Goal: Task Accomplishment & Management: Complete application form

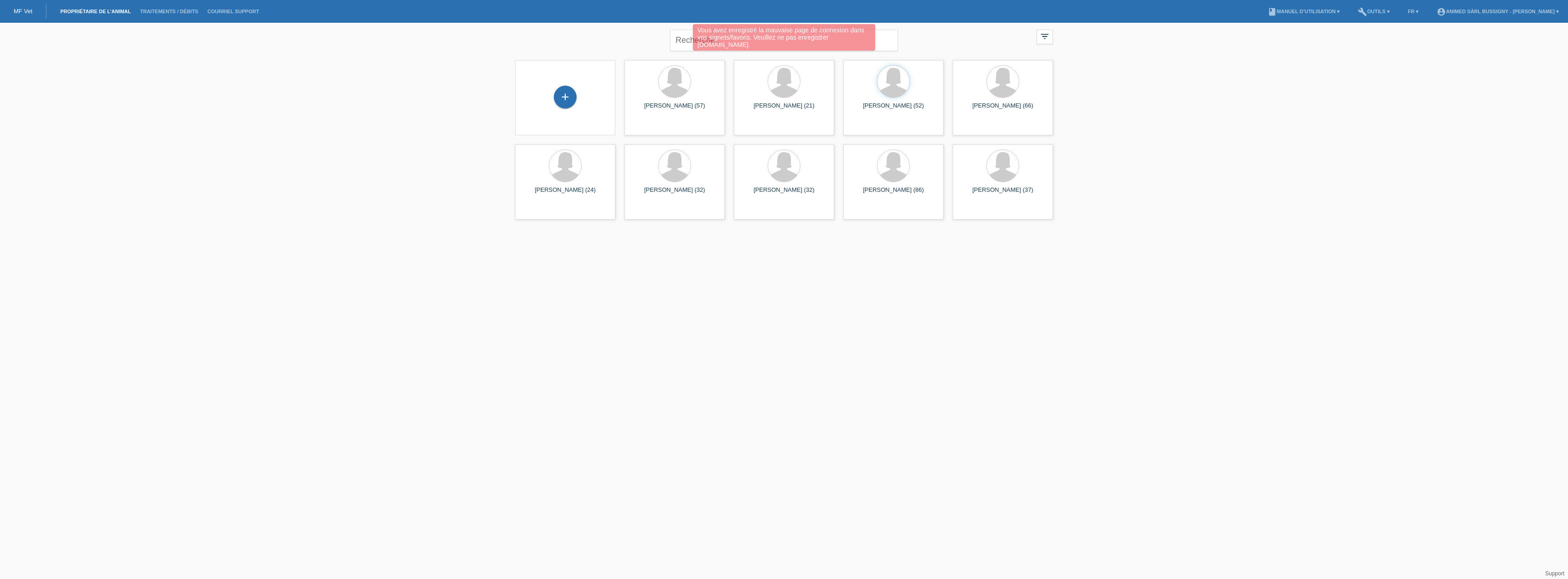
click at [551, 108] on div "+" at bounding box center [565, 98] width 86 height 24
click at [561, 100] on div "+" at bounding box center [565, 97] width 23 height 22
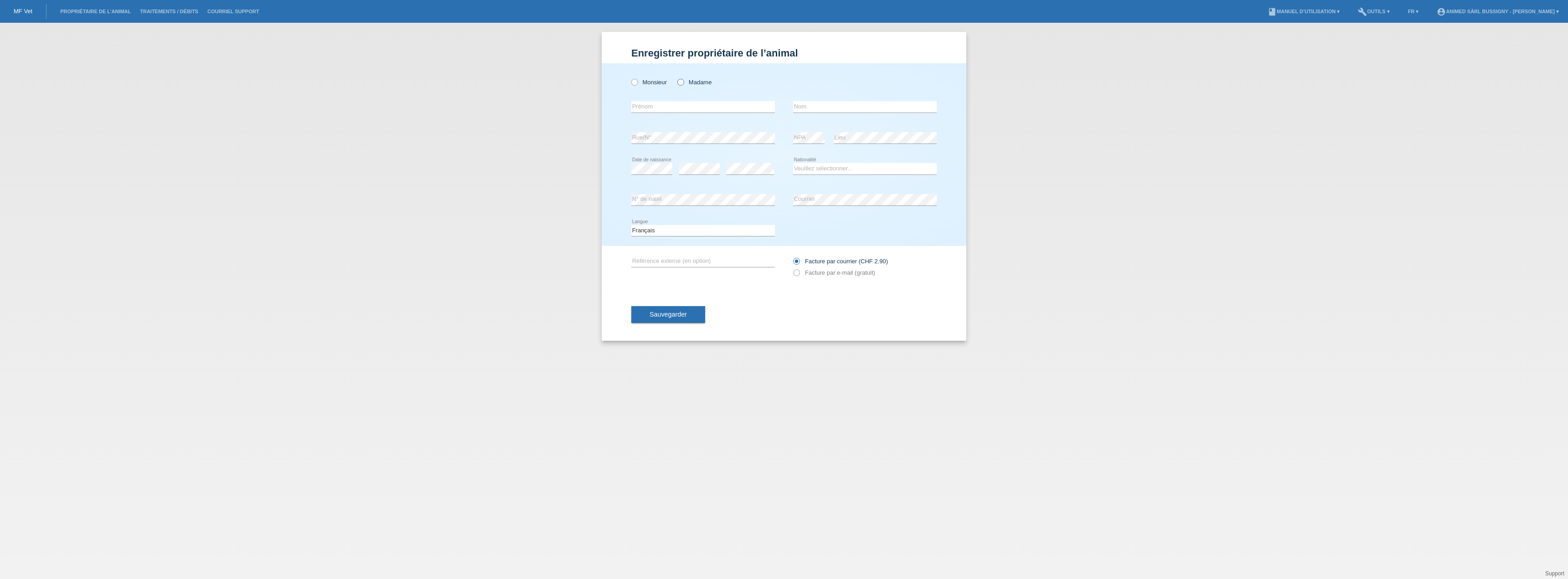
click at [694, 85] on label "Madame" at bounding box center [694, 82] width 35 height 7
click at [683, 84] on input "Madame" at bounding box center [680, 81] width 6 height 6
radio input "true"
click at [698, 108] on input "text" at bounding box center [702, 107] width 144 height 11
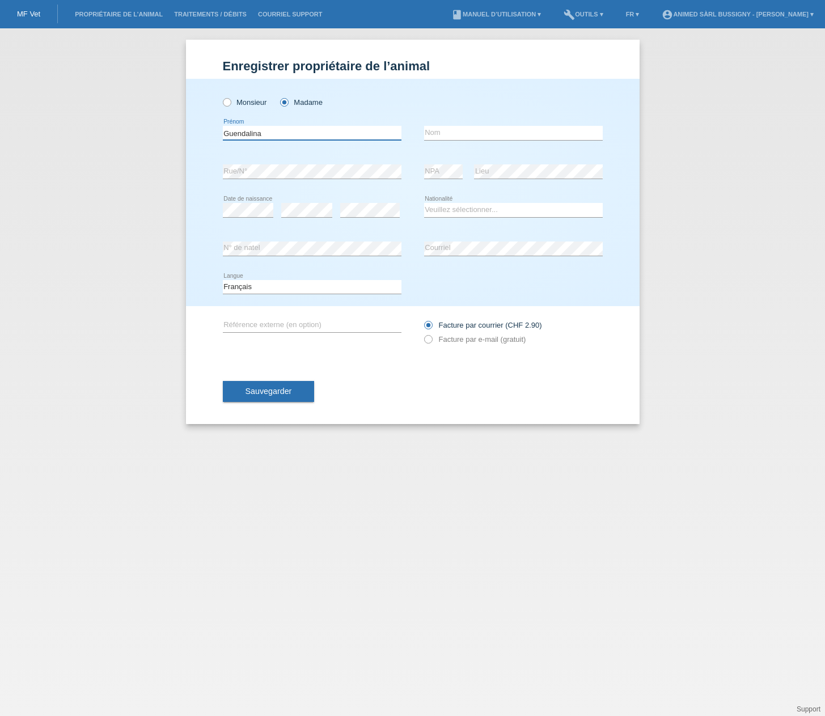
type input "Guendalina"
type input "1"
type input "Tessari"
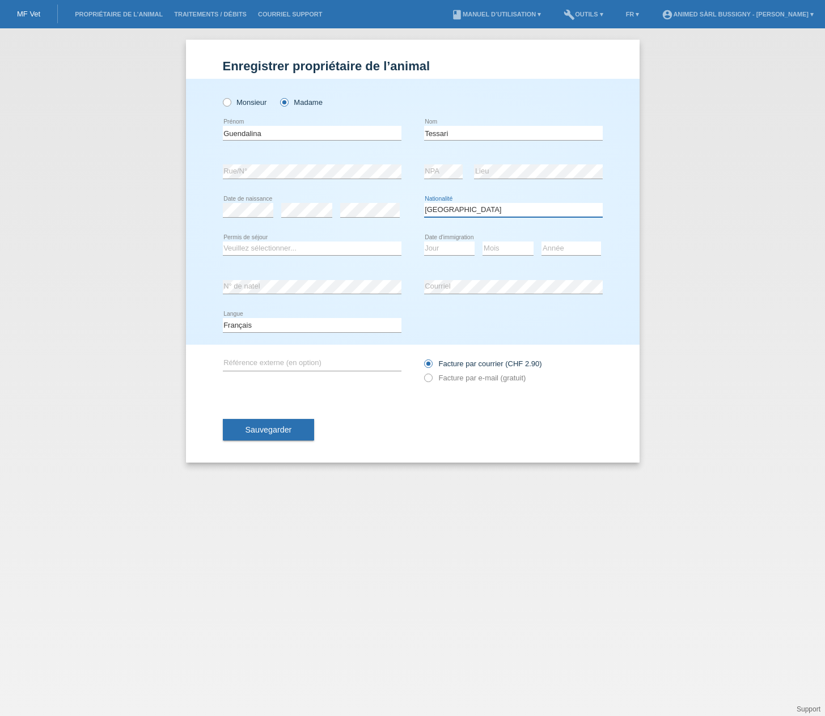
click at [465, 211] on select "Veuillez sélectionner... Suisse Allemagne Autriche Liechtenstein ------------ A…" at bounding box center [513, 210] width 179 height 14
click at [424, 203] on select "Veuillez sélectionner... Suisse Allemagne Autriche Liechtenstein ------------ A…" at bounding box center [513, 210] width 179 height 14
click at [481, 214] on select "Veuillez sélectionner... Suisse Allemagne Autriche Liechtenstein ------------ A…" at bounding box center [513, 210] width 179 height 14
select select "IT"
click at [424, 203] on select "Veuillez sélectionner... Suisse Allemagne Autriche Liechtenstein ------------ A…" at bounding box center [513, 210] width 179 height 14
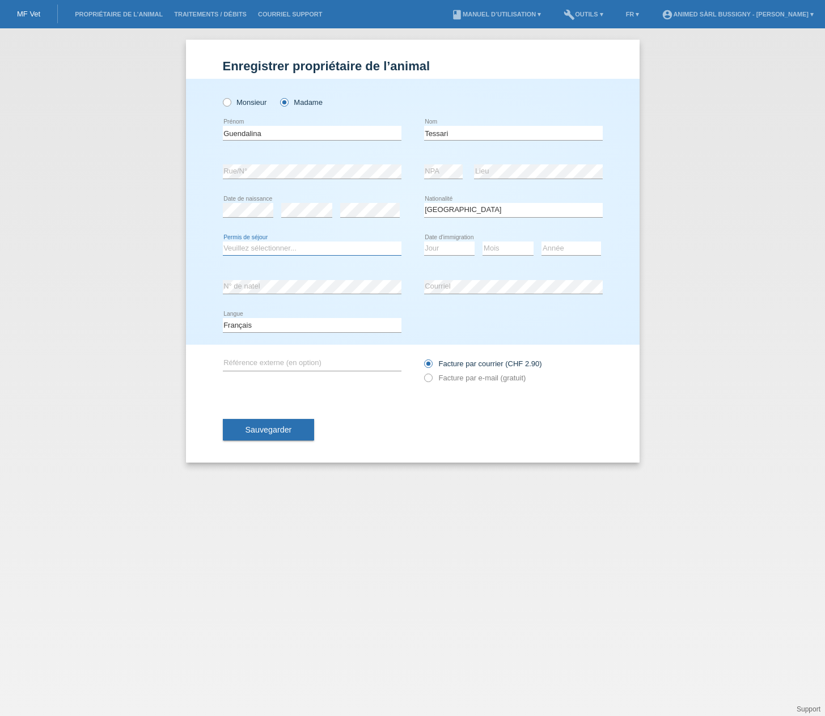
click at [353, 249] on select "Veuillez sélectionner... C B B - Statut de réfugié Autre" at bounding box center [312, 249] width 179 height 14
click at [354, 249] on select "Veuillez sélectionner... C B B - Statut de réfugié Autre" at bounding box center [312, 249] width 179 height 14
click at [188, 292] on div "Monsieur Madame Guendalina error Prénom Tessari error Nom NPA" at bounding box center [413, 212] width 454 height 266
click at [348, 361] on input "text" at bounding box center [312, 364] width 179 height 14
click at [366, 364] on input "text" at bounding box center [312, 364] width 179 height 14
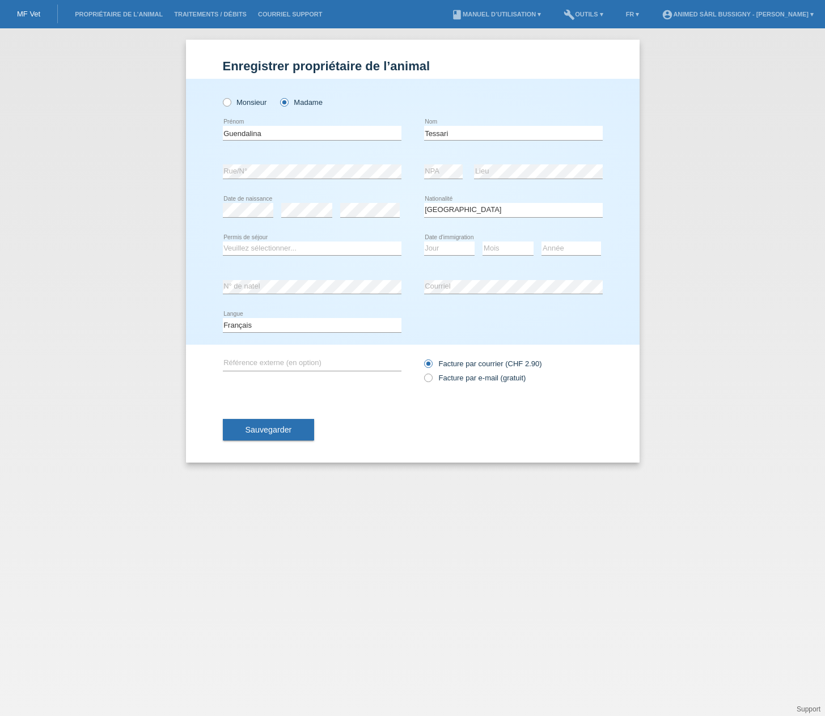
click at [138, 386] on div "Enregistrer propriétaire de l’animal Enregistrer propriétaire de l’animal Enreg…" at bounding box center [412, 372] width 825 height 688
click at [495, 213] on select "Veuillez sélectionner... Suisse Allemagne Autriche Liechtenstein ------------ A…" at bounding box center [513, 210] width 179 height 14
click at [314, 252] on select "Veuillez sélectionner... C B B - Statut de réfugié Autre" at bounding box center [312, 249] width 179 height 14
click at [313, 248] on select "Veuillez sélectionner... C B B - Statut de réfugié Autre" at bounding box center [312, 249] width 179 height 14
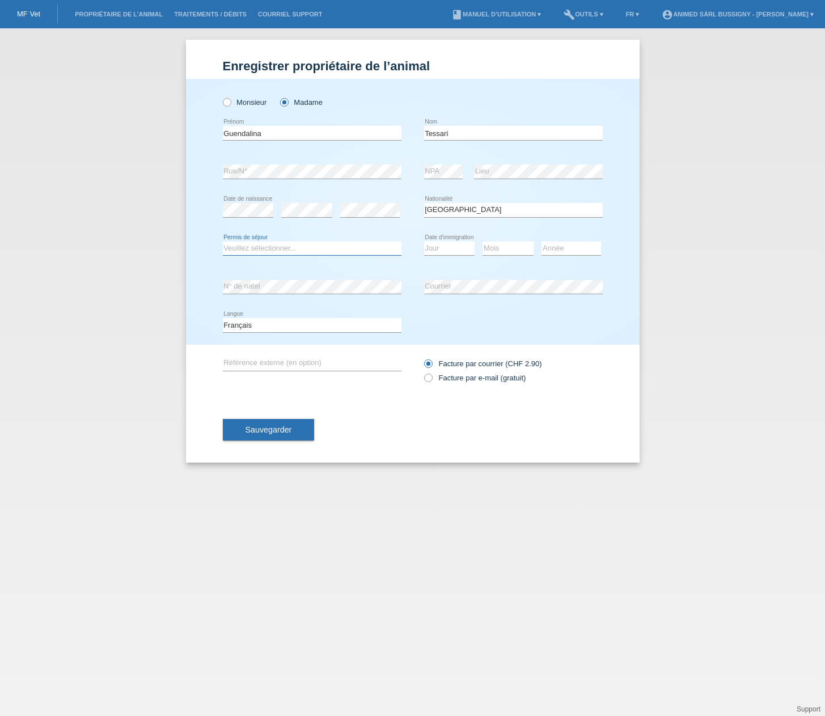
click at [329, 251] on select "Veuillez sélectionner... C B B - Statut de réfugié Autre" at bounding box center [312, 249] width 179 height 14
select select "B"
click at [223, 242] on select "Veuillez sélectionner... C B B - Statut de réfugié Autre" at bounding box center [312, 249] width 179 height 14
click at [447, 248] on select "Jour 01 02 03 04 05 06 07 08 09 10 11" at bounding box center [449, 249] width 51 height 14
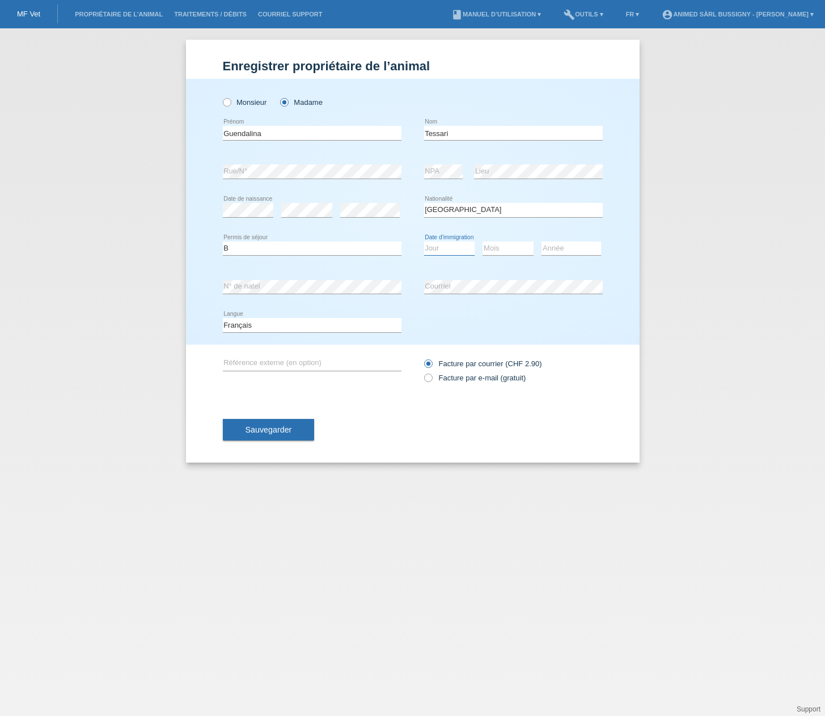
click at [453, 247] on select "Jour 01 02 03 04 05 06 07 08 09 10 11" at bounding box center [449, 249] width 51 height 14
click at [453, 248] on select "Jour 01 02 03 04 05 06 07 08 09 10 11" at bounding box center [449, 249] width 51 height 14
click at [451, 246] on select "Jour 01 02 03 04 05 06 07 08 09 10 11" at bounding box center [449, 249] width 51 height 14
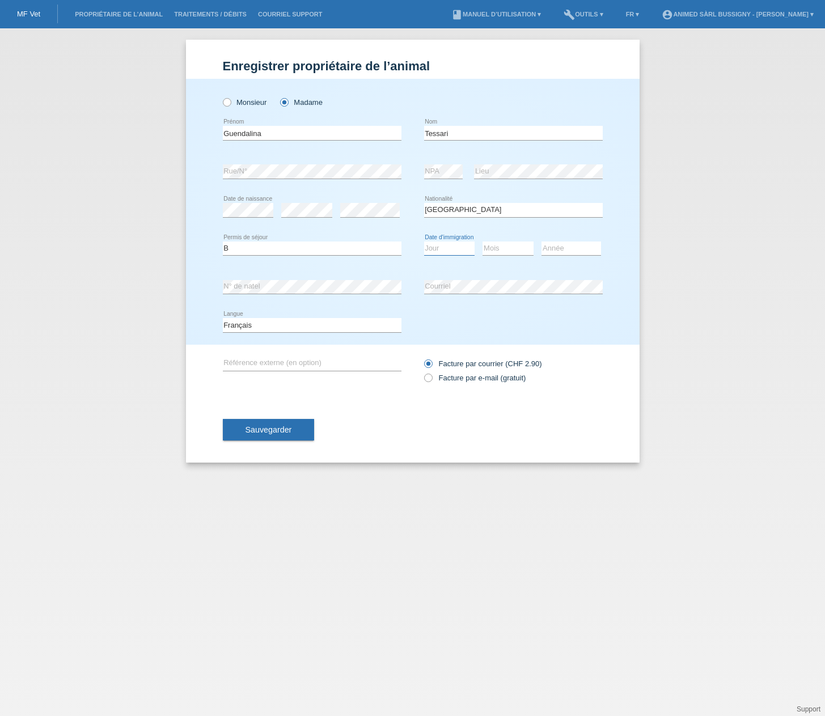
click at [451, 246] on select "Jour 01 02 03 04 05 06 07 08 09 10 11" at bounding box center [449, 249] width 51 height 14
click at [449, 247] on select "Jour 01 02 03 04 05 06 07 08 09 10 11" at bounding box center [449, 249] width 51 height 14
select select "29"
click at [424, 242] on select "Jour 01 02 03 04 05 06 07 08 09 10 11" at bounding box center [449, 249] width 51 height 14
click at [525, 252] on select "Mois 01 02 03 04 05 06 07 08 09 10 11" at bounding box center [508, 249] width 51 height 14
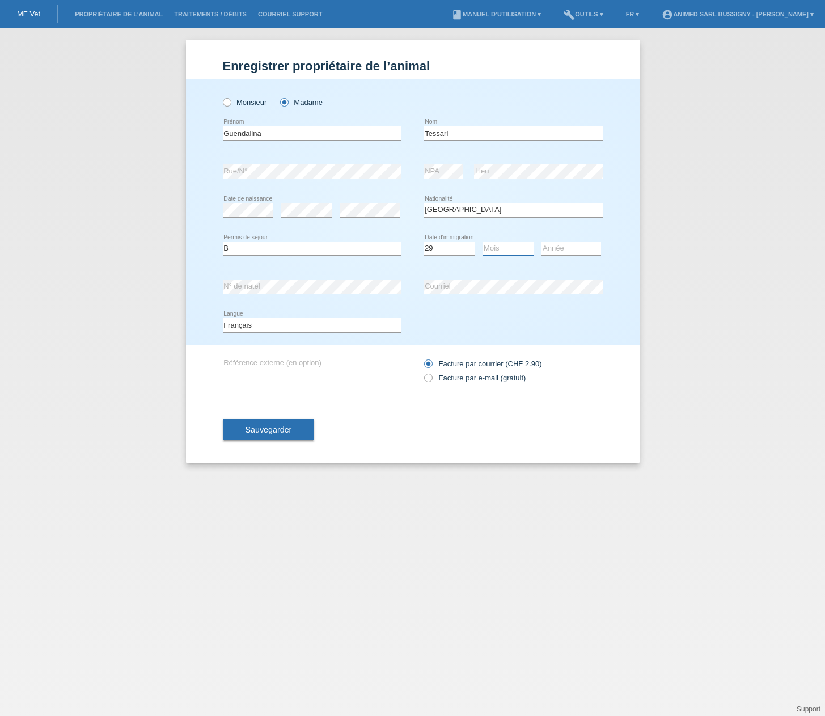
select select "03"
click at [483, 242] on select "Mois 01 02 03 04 05 06 07 08 09 10 11" at bounding box center [508, 249] width 51 height 14
click at [559, 249] on select "Année 2025 2024 2023 2022 2021 2020 2019 2018 2017 2016 2015 2014 2013 2012 201…" at bounding box center [572, 249] width 60 height 14
select select "2023"
click at [542, 242] on select "Année 2025 2024 2023 2022 2021 2020 2019 2018 2017 2016 2015 2014 2013 2012 201…" at bounding box center [572, 249] width 60 height 14
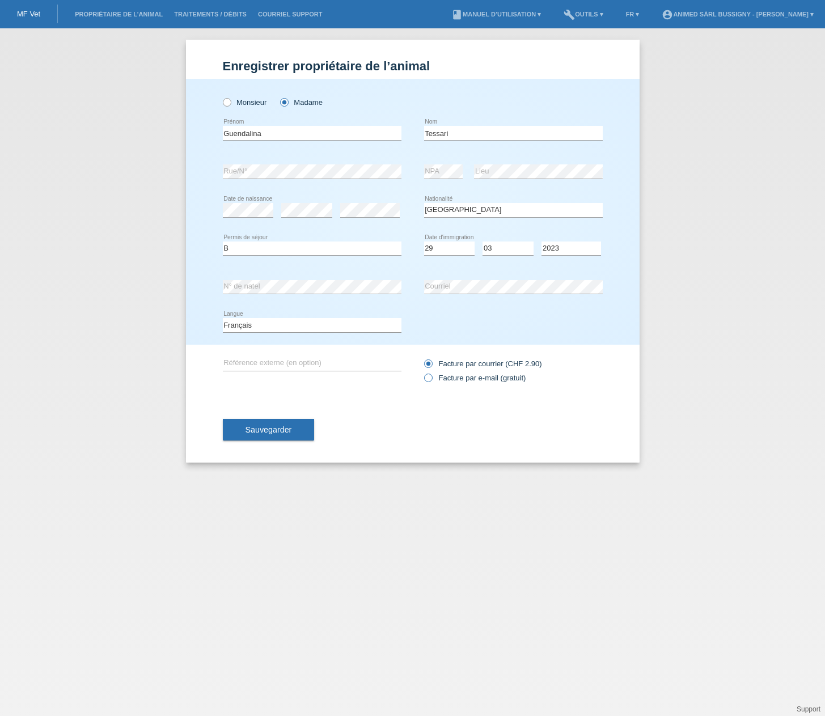
click at [494, 374] on label "Facture par e-mail (gratuit)" at bounding box center [475, 378] width 102 height 9
click at [432, 374] on input "Facture par e-mail (gratuit)" at bounding box center [427, 381] width 7 height 14
radio input "true"
click at [255, 425] on span "Sauvegarder" at bounding box center [269, 429] width 47 height 9
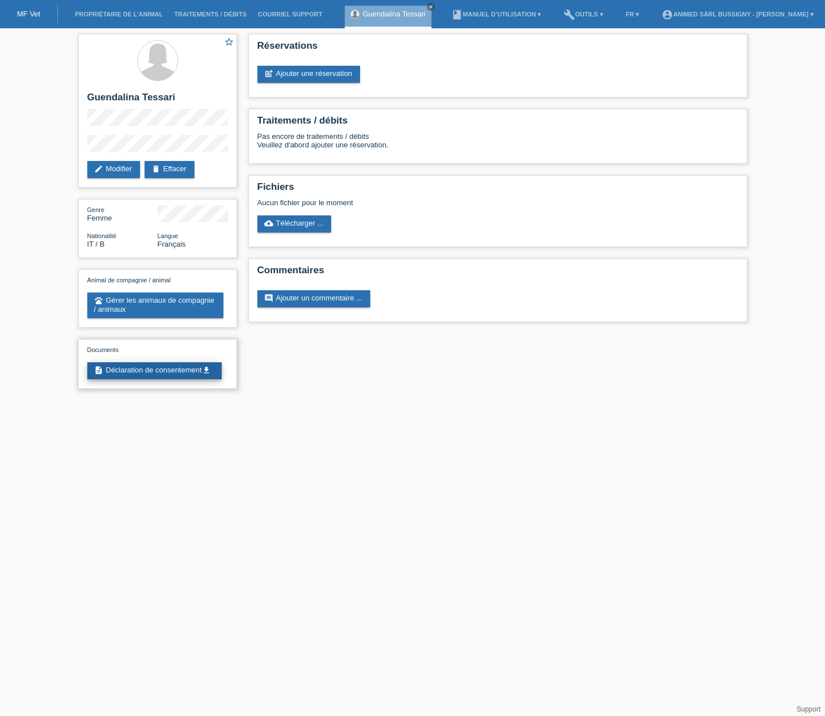
click at [154, 379] on link "description Déclaration de consentement get_app" at bounding box center [154, 370] width 134 height 17
click at [332, 74] on link "post_add Ajouter une réservation" at bounding box center [308, 74] width 103 height 17
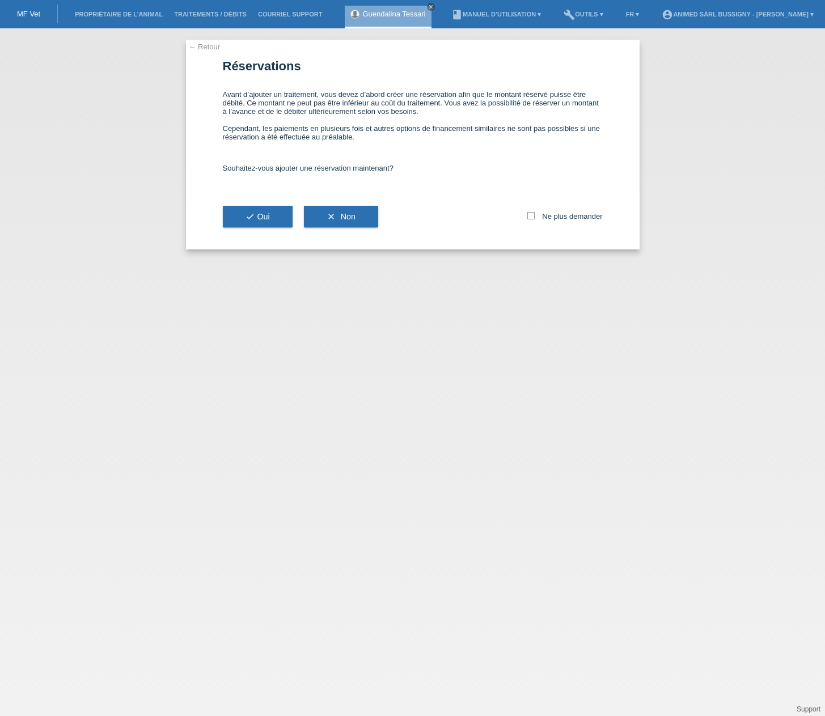
click at [201, 49] on link "← Retour" at bounding box center [205, 47] width 32 height 9
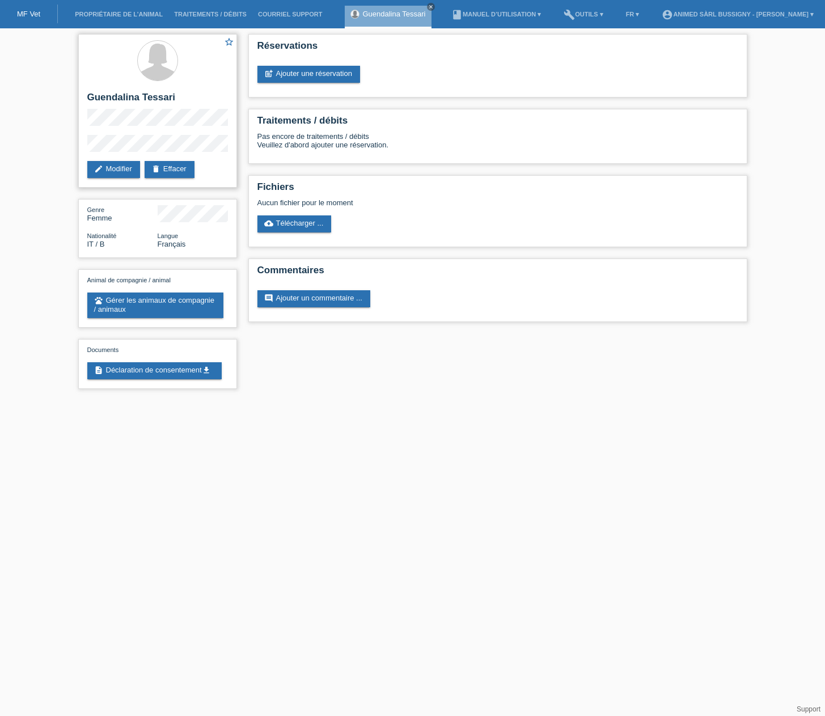
drag, startPoint x: 334, startPoint y: 78, endPoint x: 226, endPoint y: 168, distance: 140.9
click at [334, 78] on link "post_add Ajouter une réservation" at bounding box center [308, 74] width 103 height 17
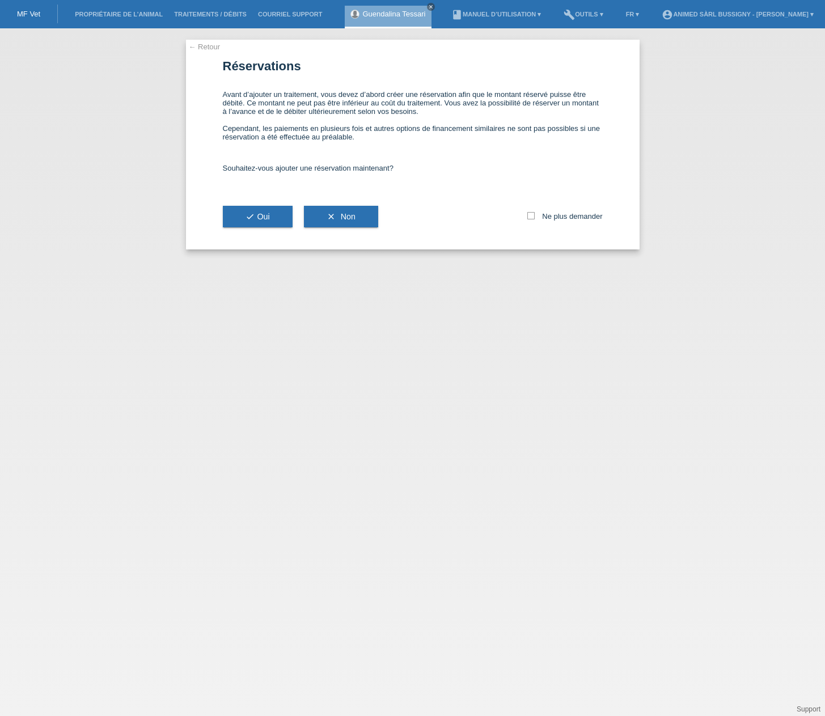
click at [195, 45] on link "← Retour" at bounding box center [205, 47] width 32 height 9
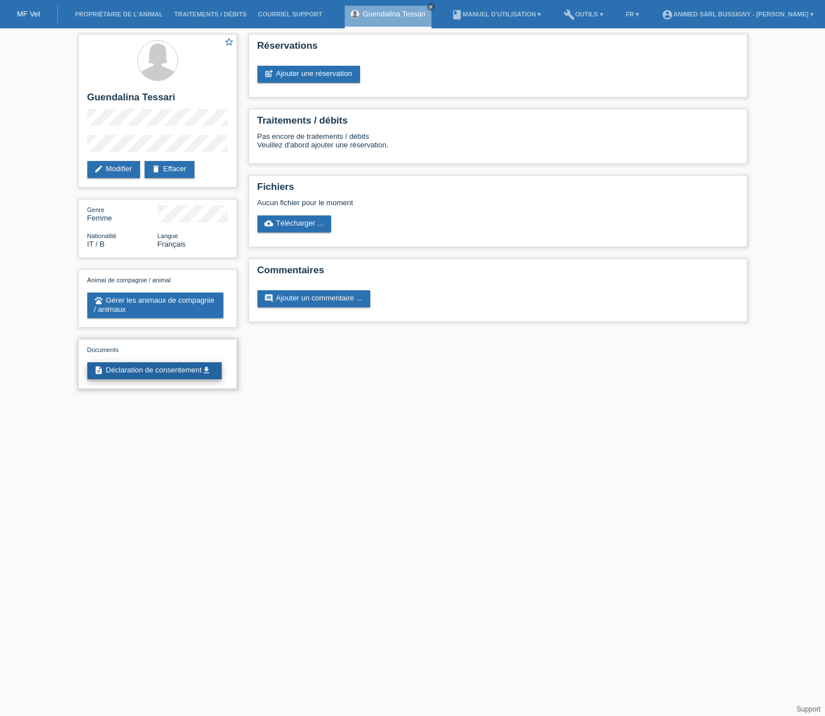
click at [159, 374] on link "description Déclaration de consentement get_app" at bounding box center [154, 370] width 134 height 17
click at [299, 77] on link "post_add Ajouter une réservation" at bounding box center [308, 74] width 103 height 17
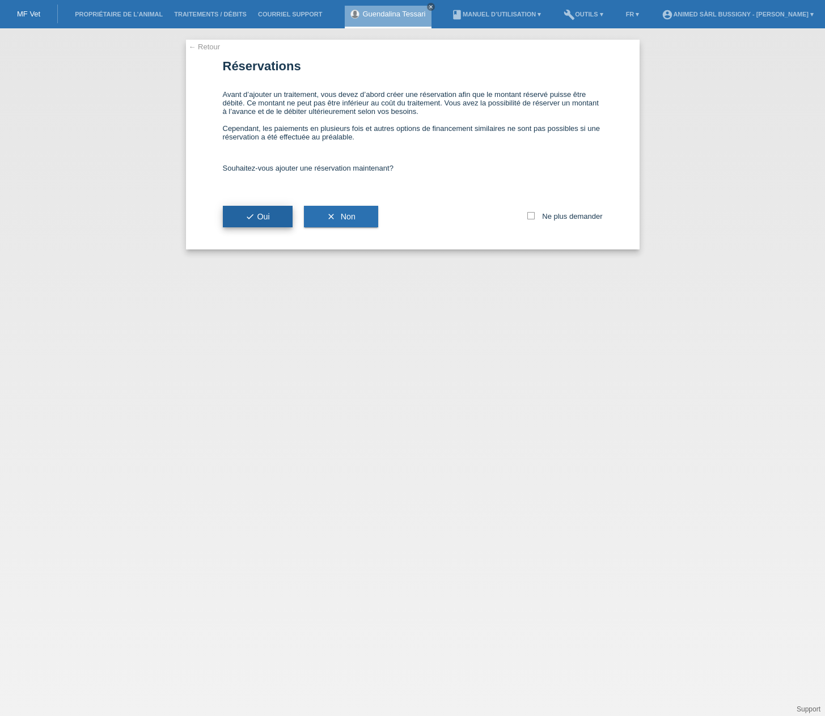
click at [263, 219] on span "check Oui" at bounding box center [258, 216] width 24 height 9
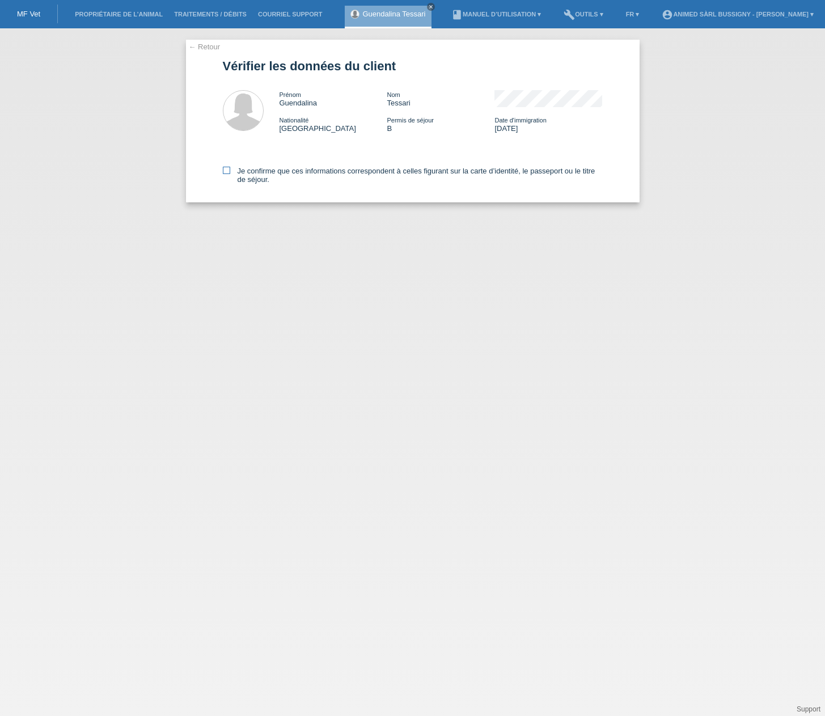
click at [230, 170] on icon at bounding box center [226, 170] width 7 height 7
click at [230, 170] on input "Je confirme que ces informations correspondent à celles figurant sur la carte d…" at bounding box center [226, 170] width 7 height 7
checkbox input "true"
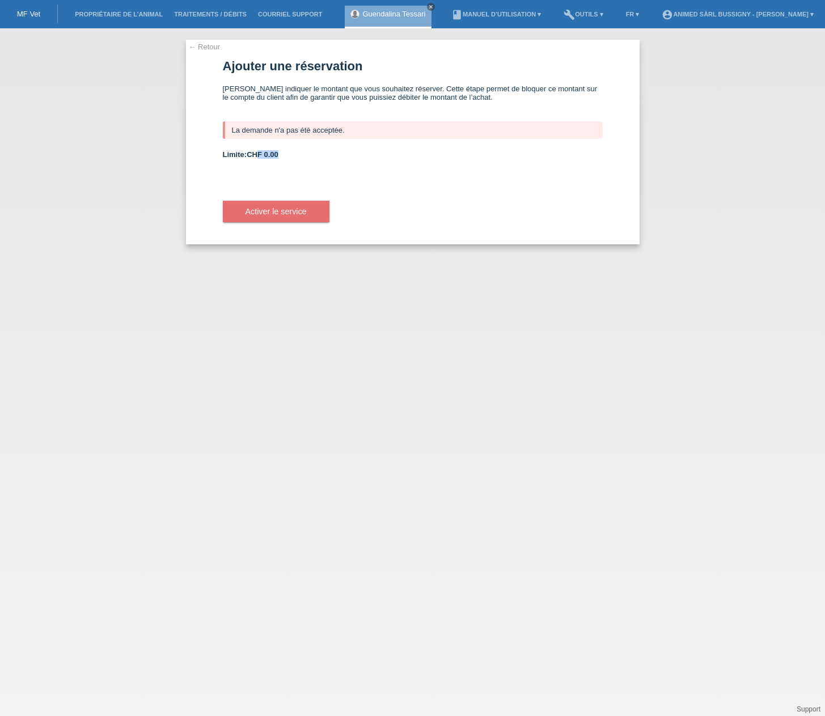
drag, startPoint x: 283, startPoint y: 153, endPoint x: 261, endPoint y: 153, distance: 22.1
click at [261, 153] on div "Limite: CHF 0.00" at bounding box center [413, 154] width 380 height 9
click at [302, 157] on div "Limite: CHF 0.00" at bounding box center [413, 154] width 380 height 9
click at [193, 47] on link "← Retour" at bounding box center [205, 47] width 32 height 9
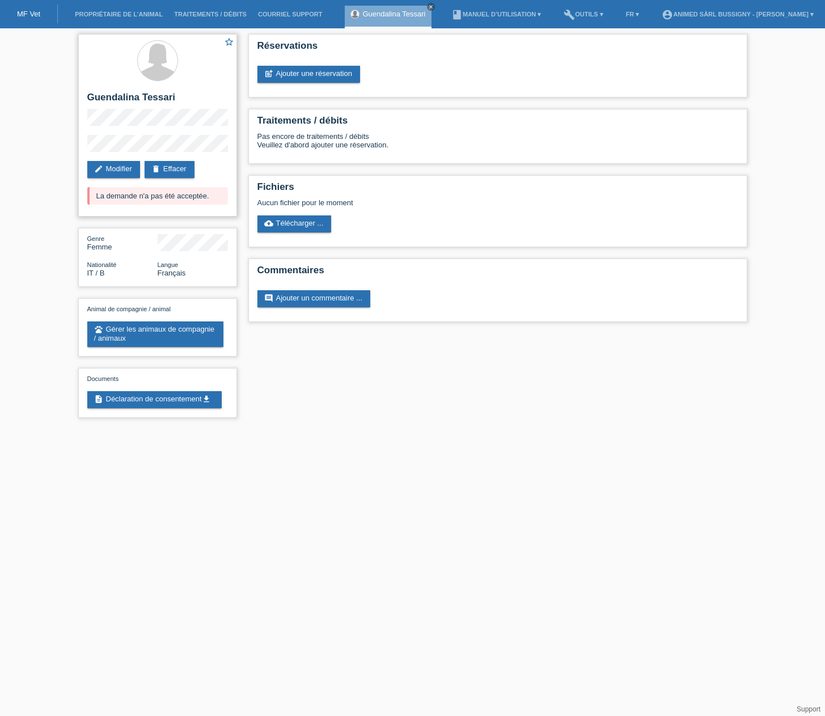
click at [180, 198] on div "La demande n'a pas été acceptée." at bounding box center [157, 196] width 141 height 18
click at [30, 12] on link "MF Vet" at bounding box center [28, 14] width 23 height 9
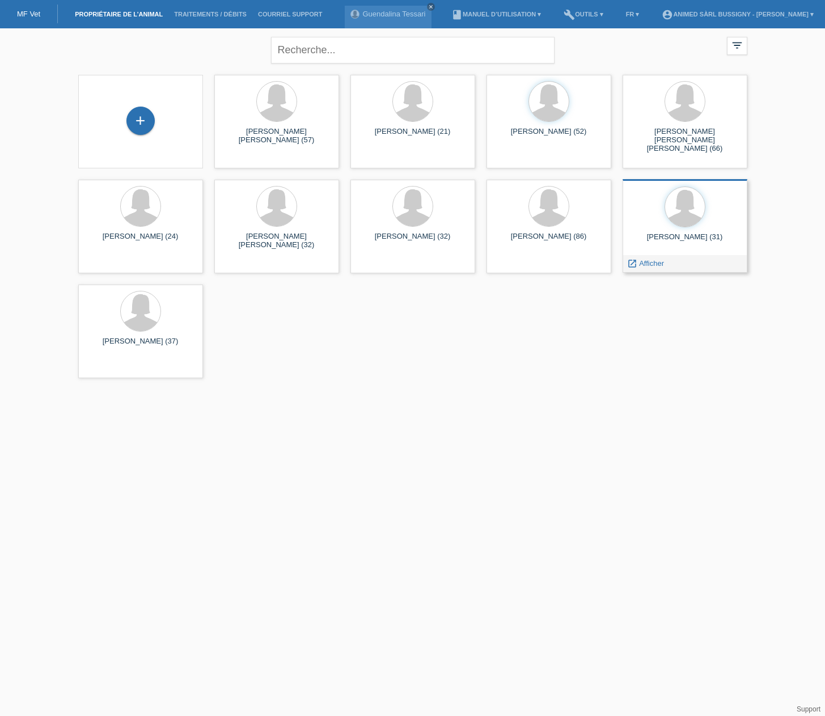
click at [717, 231] on div "[PERSON_NAME] (31) launch Afficher" at bounding box center [685, 226] width 125 height 94
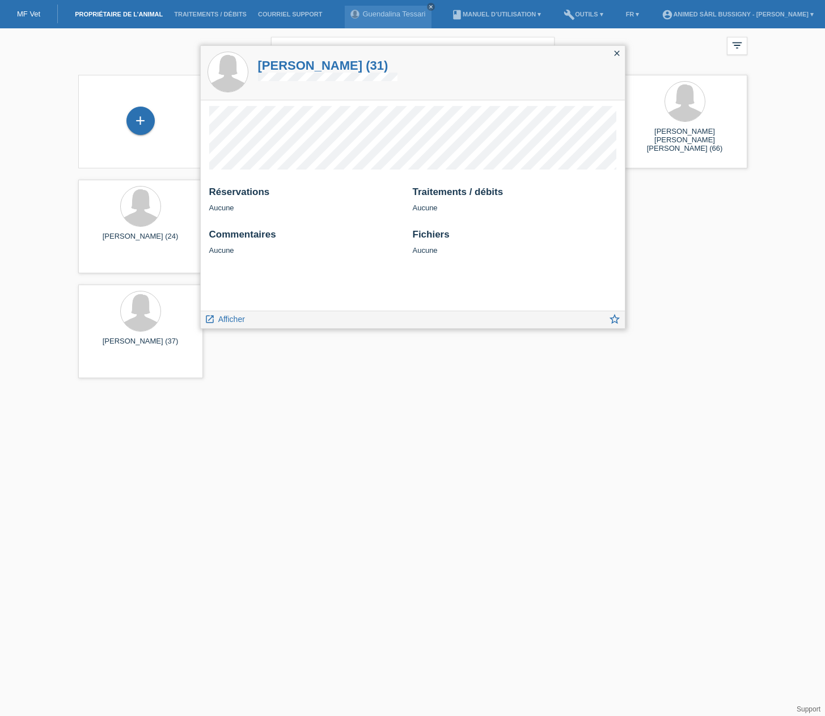
click at [613, 54] on icon "close" at bounding box center [617, 53] width 9 height 9
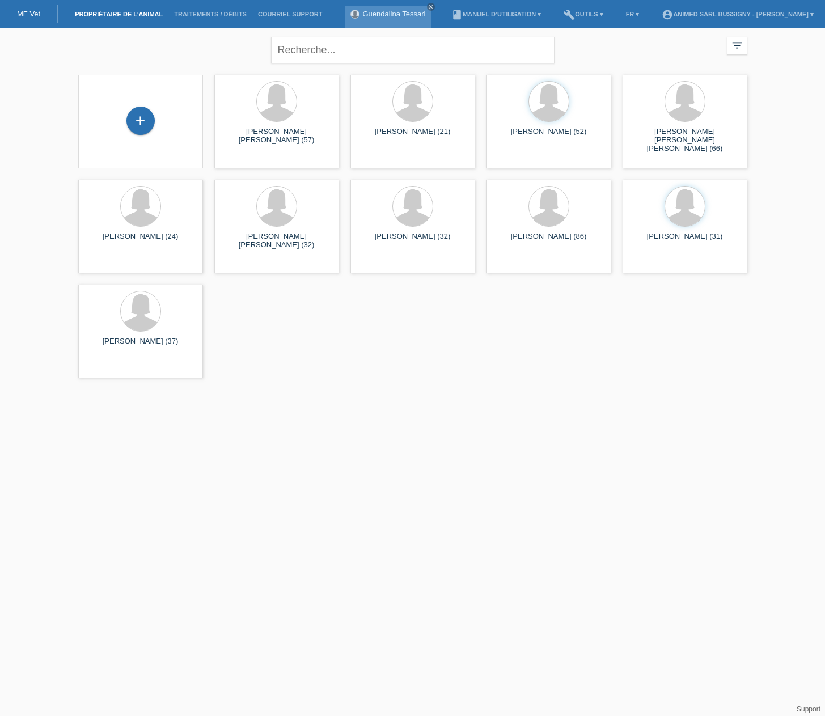
click at [392, 13] on link "Guendalina Tessari" at bounding box center [393, 14] width 63 height 9
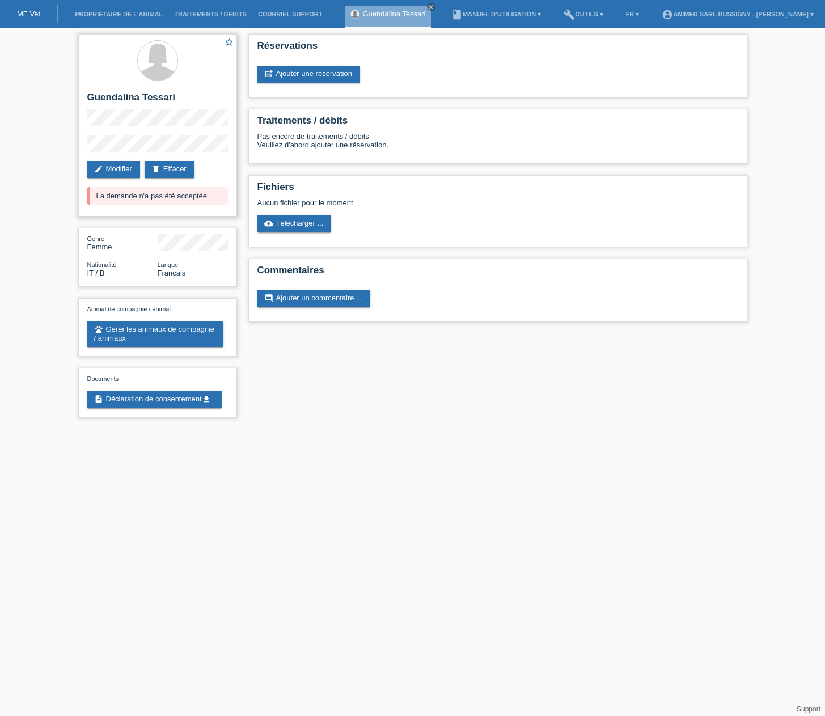
drag, startPoint x: 95, startPoint y: 196, endPoint x: 213, endPoint y: 197, distance: 118.0
click at [213, 197] on div "La demande n'a pas été acceptée." at bounding box center [157, 196] width 141 height 18
click at [333, 416] on div "star_border [PERSON_NAME] edit Modifier delete Effacer La demande n'a pas été a…" at bounding box center [413, 228] width 681 height 401
click at [806, 12] on link "account_circle ANIMED Sàrl Bussigny - [PERSON_NAME] ▾" at bounding box center [737, 14] width 163 height 7
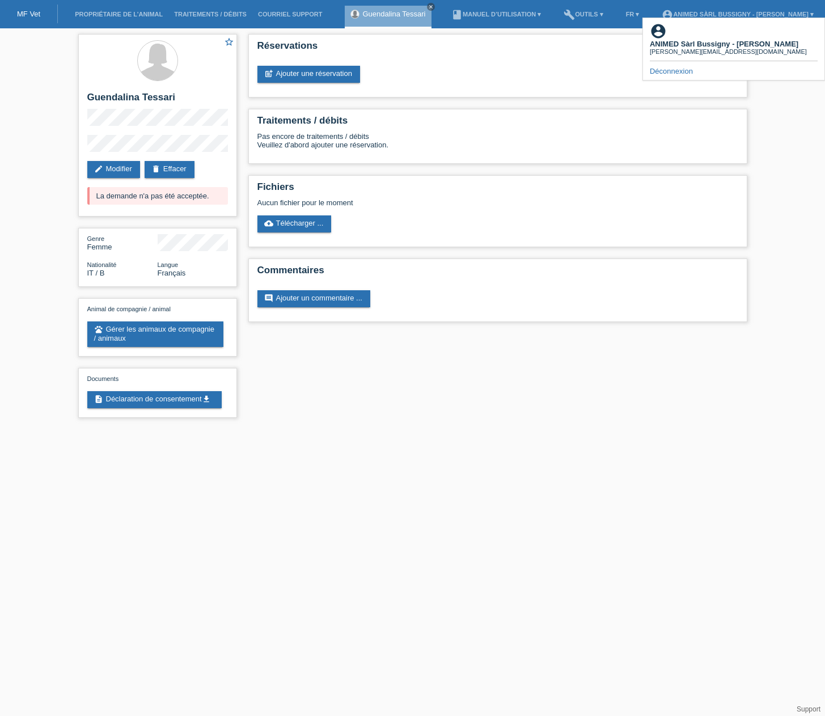
click at [799, 142] on div "star_border [PERSON_NAME] edit Modifier delete Effacer La demande n'a pas été a…" at bounding box center [412, 228] width 825 height 401
click at [306, 14] on link "Courriel Support" at bounding box center [289, 14] width 75 height 7
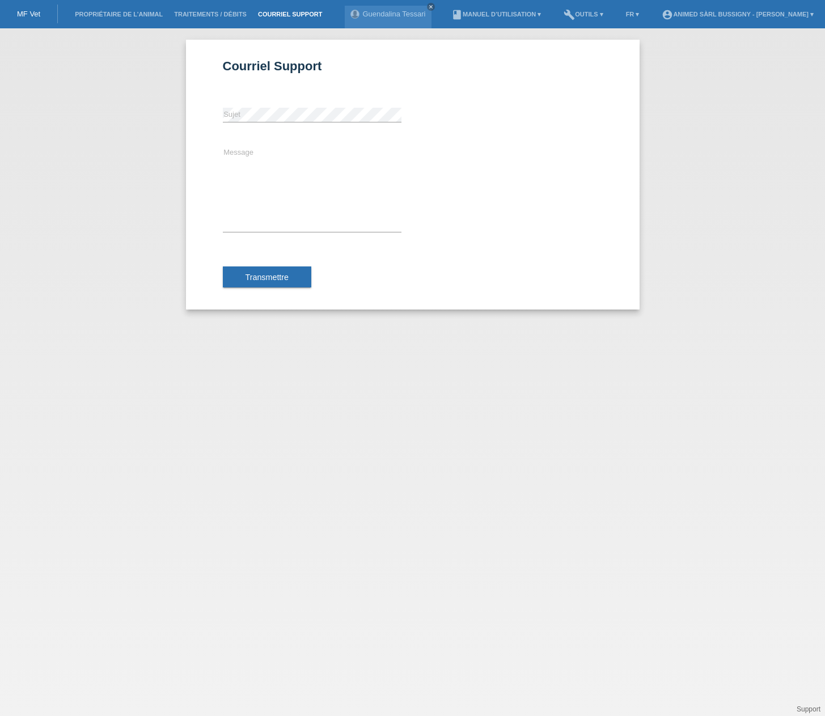
click at [29, 10] on link "MF Vet" at bounding box center [28, 14] width 23 height 9
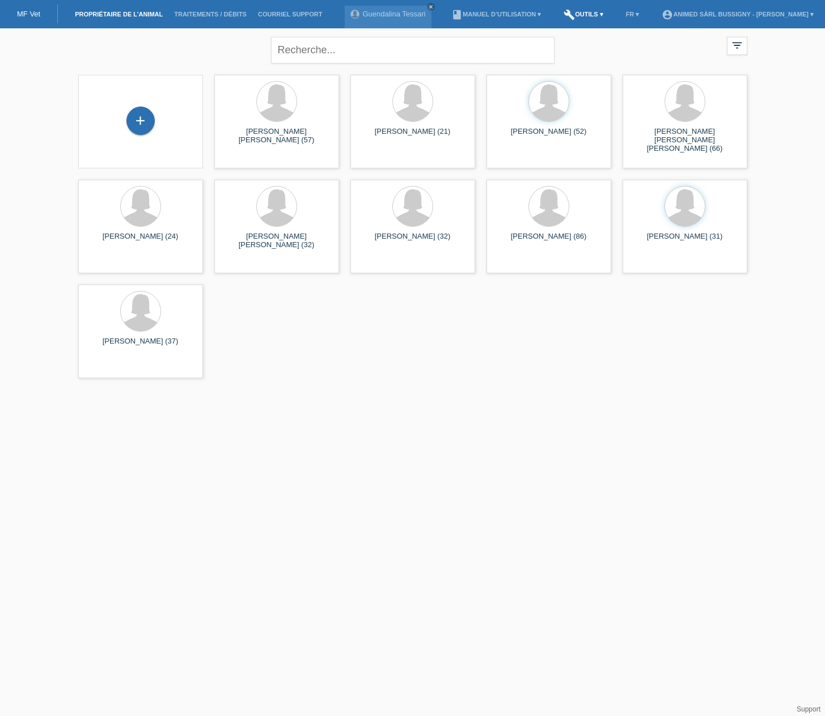
click at [585, 15] on link "build Outils ▾" at bounding box center [583, 14] width 50 height 7
click at [626, 47] on div "close filter_list view_module Afficher tous les propriétaires de l’animaux star…" at bounding box center [413, 48] width 681 height 41
click at [433, 57] on input "text" at bounding box center [413, 50] width 284 height 27
click at [395, 19] on div "Guendalina Tessari close" at bounding box center [388, 17] width 86 height 23
click at [392, 16] on link "Guendalina Tessari" at bounding box center [393, 14] width 63 height 9
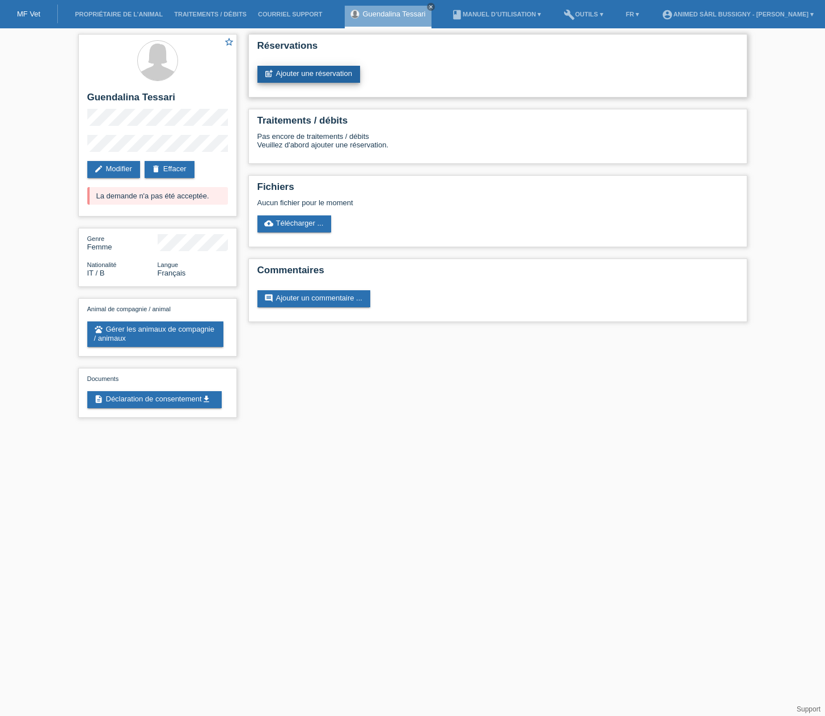
click at [340, 72] on link "post_add Ajouter une réservation" at bounding box center [308, 74] width 103 height 17
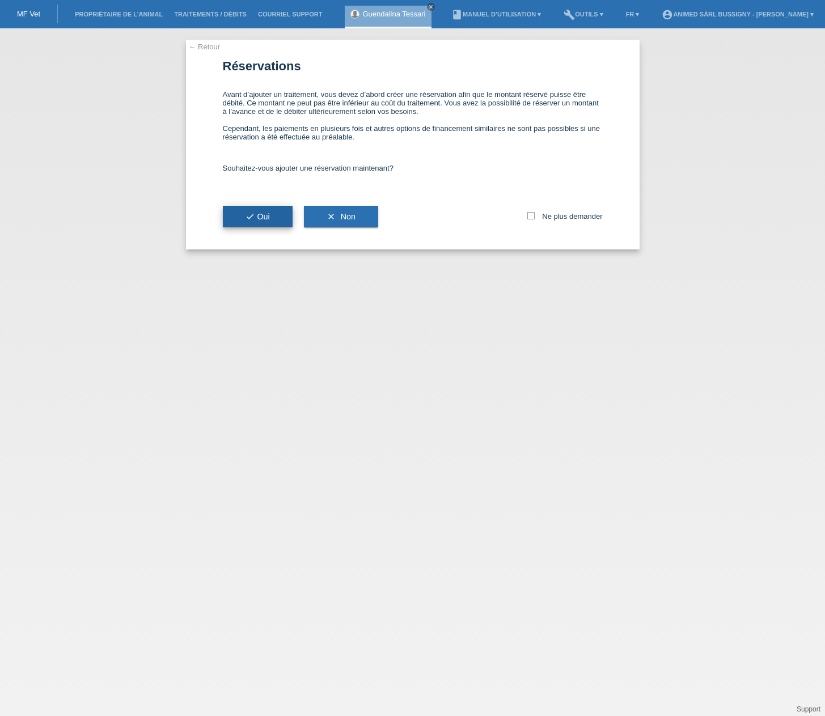
click at [261, 214] on span "check Oui" at bounding box center [258, 216] width 24 height 9
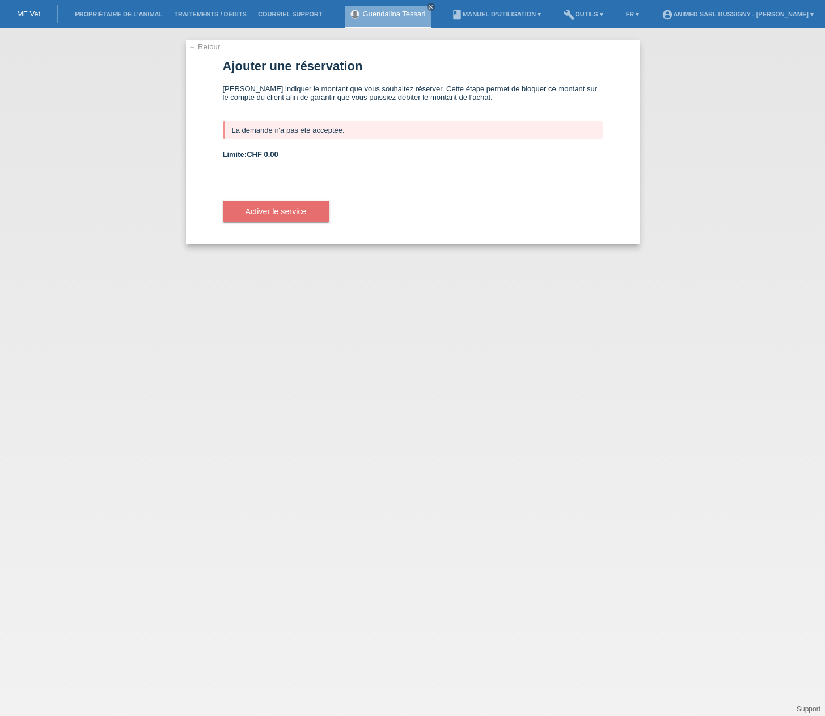
click at [202, 49] on link "← Retour" at bounding box center [205, 47] width 32 height 9
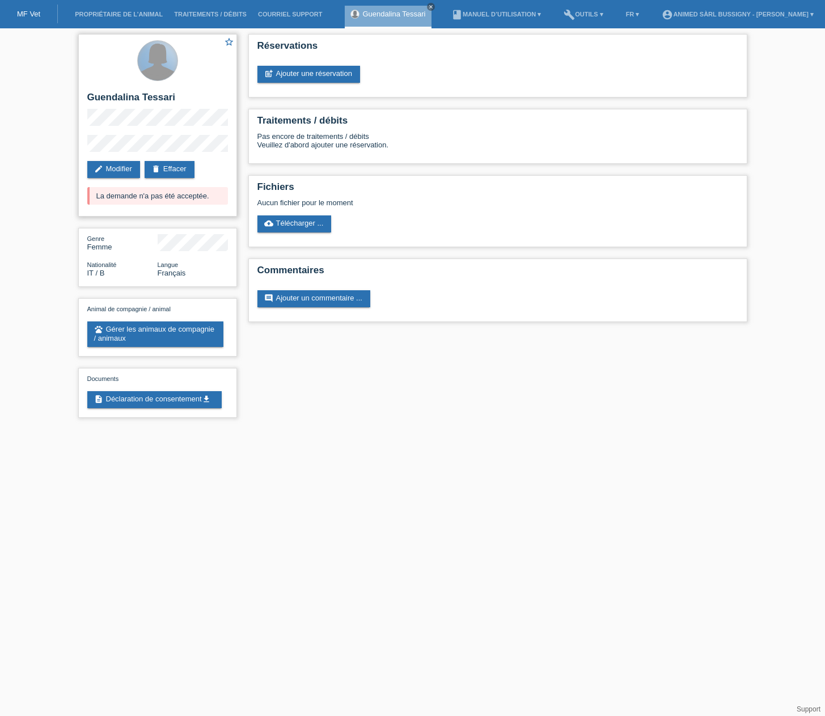
click at [166, 61] on div at bounding box center [158, 61] width 40 height 40
click at [447, 94] on div "Réservations post_add Ajouter une réservation" at bounding box center [497, 66] width 499 height 64
